Goal: Information Seeking & Learning: Learn about a topic

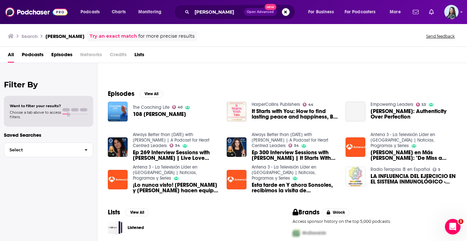
scroll to position [77, 0]
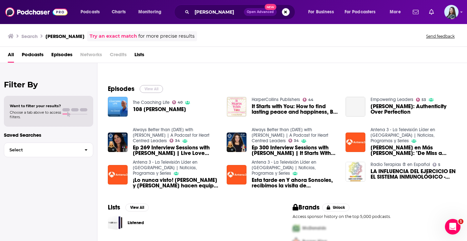
click at [157, 87] on button "View All" at bounding box center [151, 89] width 23 height 8
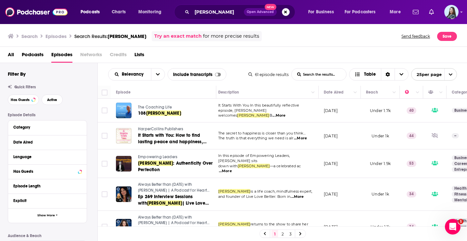
scroll to position [0, 4]
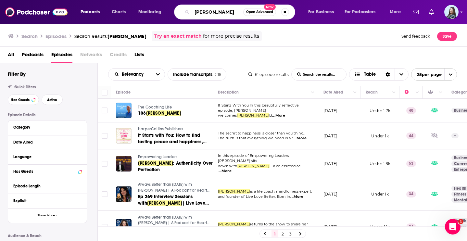
click at [233, 10] on input "[PERSON_NAME]" at bounding box center [217, 12] width 51 height 10
type input "modern wisdom"
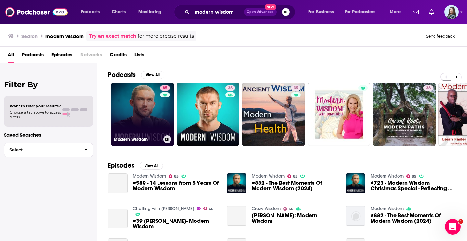
click at [153, 123] on link "85 Modern Wisdom" at bounding box center [142, 114] width 63 height 63
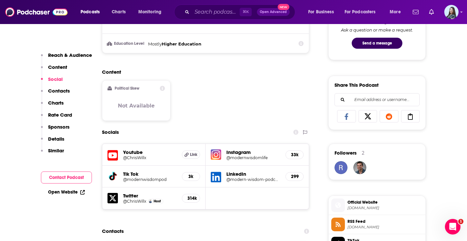
scroll to position [358, 0]
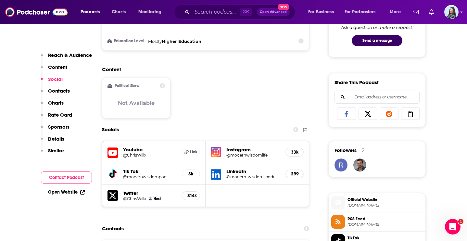
click at [133, 151] on h5 "Youtube" at bounding box center [150, 149] width 54 height 6
click at [113, 155] on icon at bounding box center [112, 153] width 10 height 12
